Goal: Task Accomplishment & Management: Complete application form

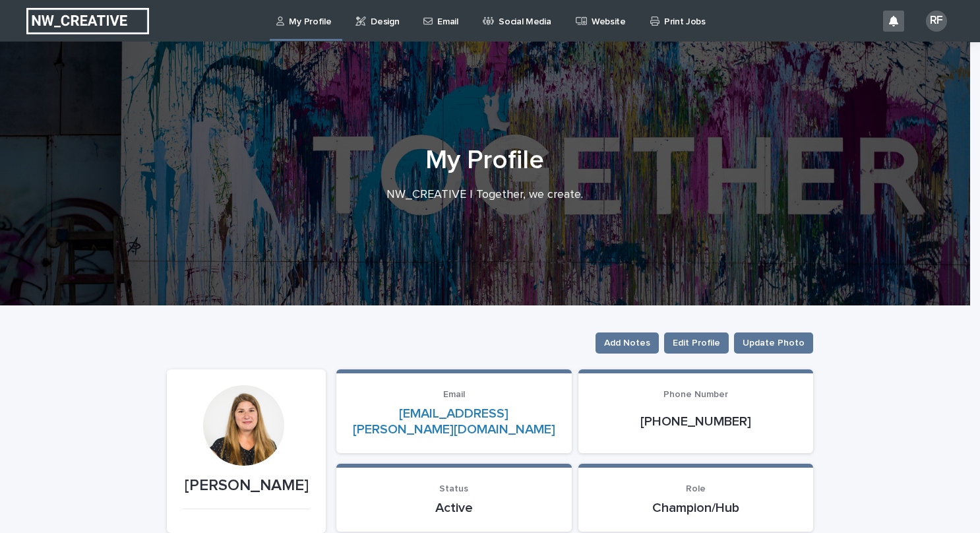
click at [385, 21] on p "Design" at bounding box center [385, 14] width 28 height 28
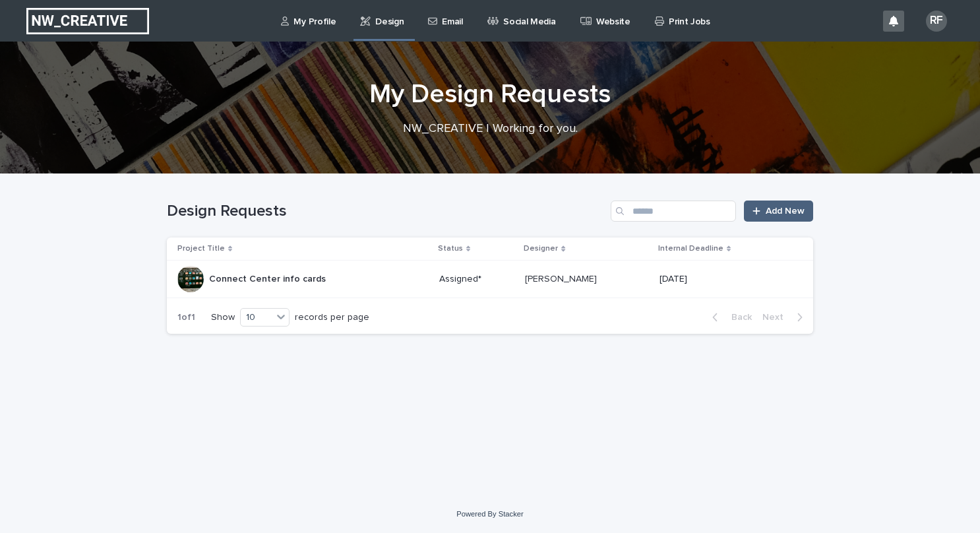
click at [792, 206] on span "Add New" at bounding box center [785, 210] width 39 height 9
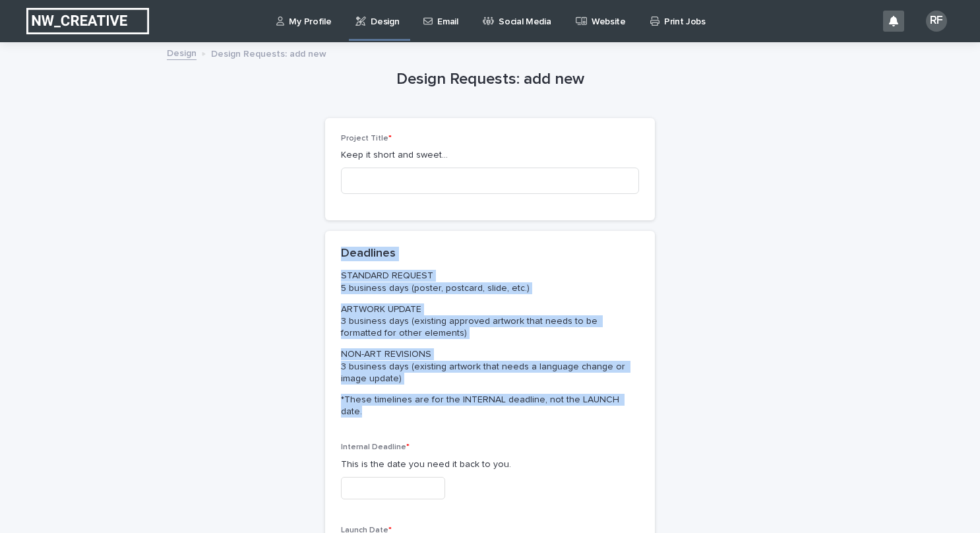
drag, startPoint x: 336, startPoint y: 250, endPoint x: 634, endPoint y: 411, distance: 339.3
click at [634, 411] on div "Deadlines STANDARD REQUEST 5 business days (poster, postcard, slide, etc.) ARTW…" at bounding box center [490, 337] width 330 height 212
copy div "Deadlines STANDARD REQUEST 5 business days (poster, postcard, slide, etc.) ARTW…"
